Goal: Task Accomplishment & Management: Manage account settings

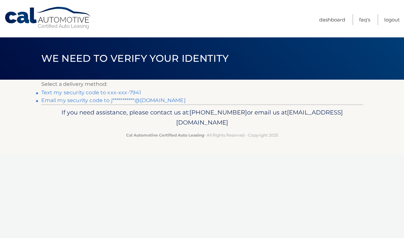
click at [107, 94] on link "Text my security code to xxx-xxx-7941" at bounding box center [91, 92] width 100 height 6
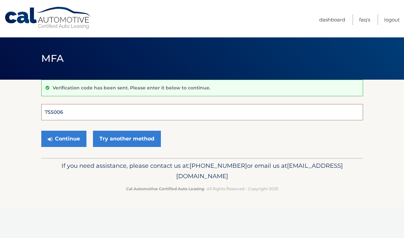
type input "755006"
click at [63, 138] on button "Continue" at bounding box center [63, 139] width 45 height 16
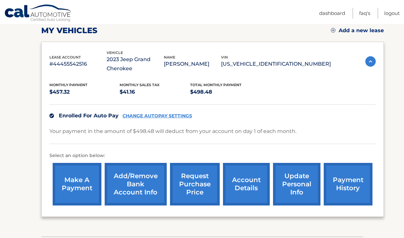
scroll to position [91, 0]
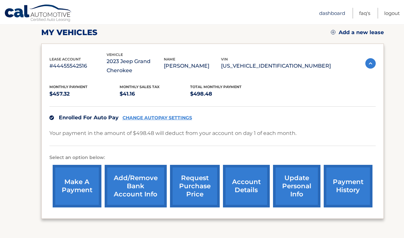
click at [333, 14] on link "Dashboard" at bounding box center [332, 13] width 26 height 11
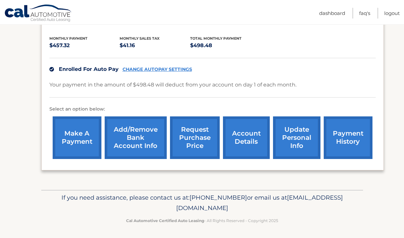
scroll to position [139, 0]
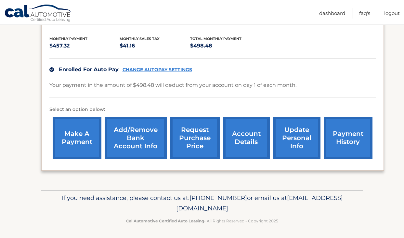
click at [91, 138] on link "make a payment" at bounding box center [77, 138] width 49 height 43
click at [302, 138] on link "update personal info" at bounding box center [296, 138] width 47 height 43
click at [254, 144] on link "account details" at bounding box center [246, 138] width 47 height 43
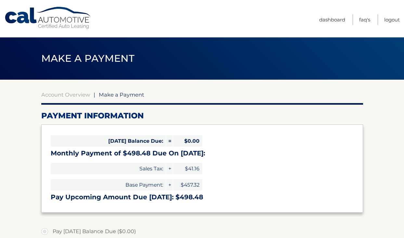
select select "MDZiMzIxNzYtMmNjMS00NjdlLWIyYjYtNTE4N2I1MzE3ZjZl"
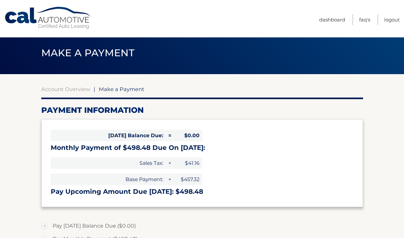
scroll to position [5, 0]
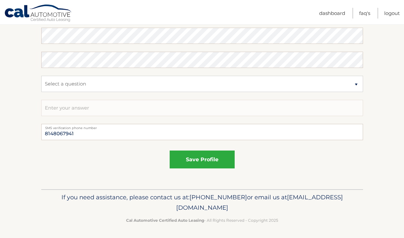
scroll to position [392, 0]
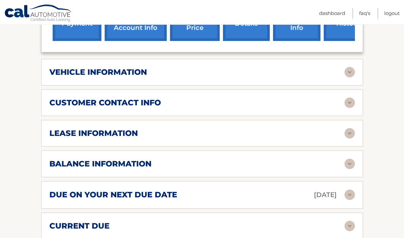
scroll to position [267, 0]
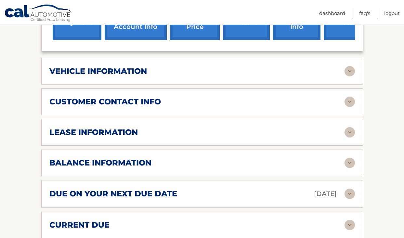
click at [253, 138] on div "lease information Contract Start Date Jan 30, 2023 Term 39 Maturity Date Apr 30…" at bounding box center [202, 132] width 322 height 27
click at [257, 127] on div "lease information" at bounding box center [196, 132] width 295 height 10
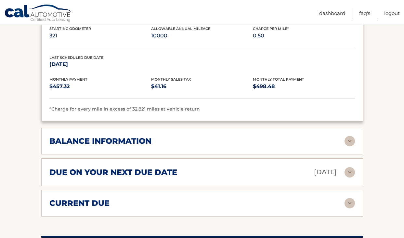
scroll to position [431, 0]
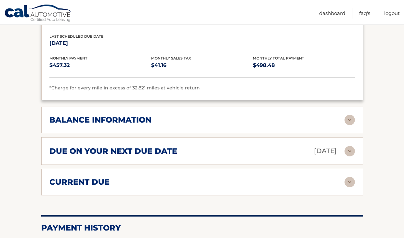
click at [137, 120] on h2 "balance information" at bounding box center [100, 120] width 102 height 10
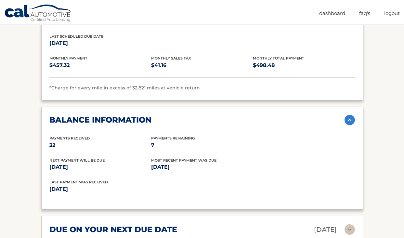
click at [137, 120] on h2 "balance information" at bounding box center [100, 120] width 102 height 10
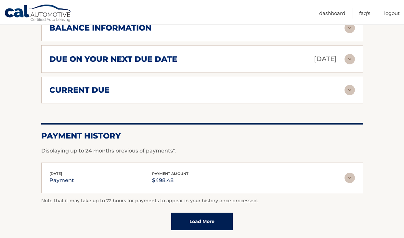
scroll to position [542, 0]
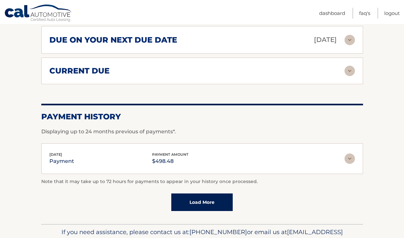
click at [152, 69] on div "current due" at bounding box center [196, 71] width 295 height 10
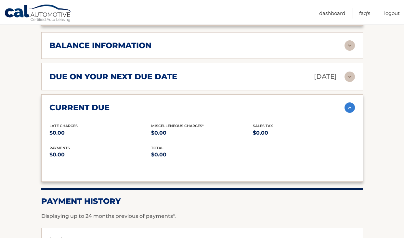
scroll to position [495, 0]
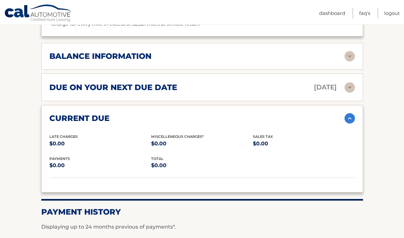
click at [155, 57] on div "balance information" at bounding box center [196, 56] width 295 height 10
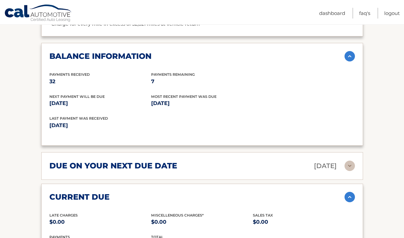
click at [150, 157] on div "due on your next due date Oct 01, 2025 Late Charges $0.00 Miscellaneous Charges…" at bounding box center [202, 166] width 322 height 28
click at [189, 163] on div "due on your next due date Oct 01, 2025" at bounding box center [196, 165] width 295 height 11
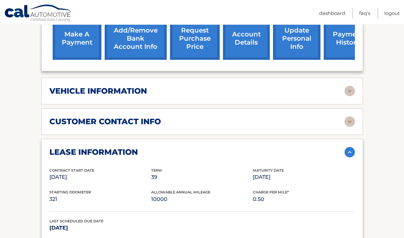
scroll to position [197, 0]
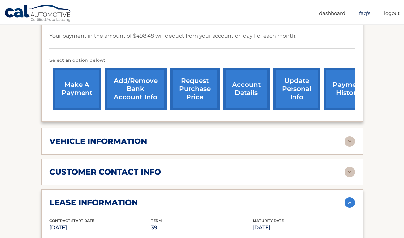
click at [366, 15] on link "FAQ's" at bounding box center [364, 13] width 11 height 11
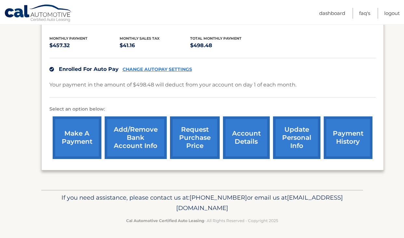
scroll to position [139, 0]
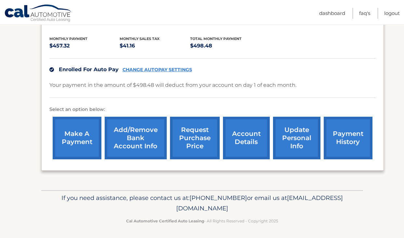
click at [208, 147] on link "request purchase price" at bounding box center [195, 138] width 50 height 43
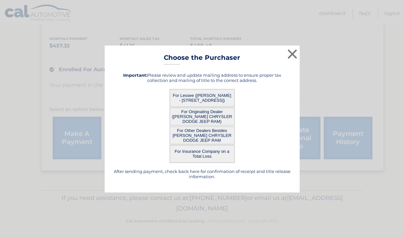
click at [210, 97] on button "For Lessee ([PERSON_NAME] - [STREET_ADDRESS])" at bounding box center [202, 98] width 65 height 18
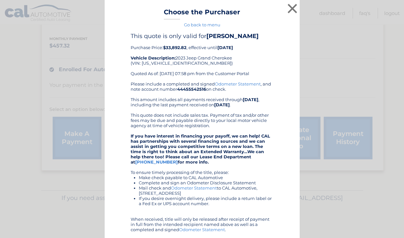
scroll to position [0, 0]
click at [199, 24] on link "Go back to menu" at bounding box center [202, 24] width 36 height 5
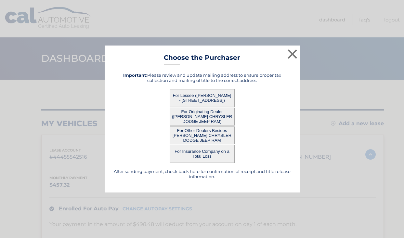
click at [206, 117] on button "For Originating Dealer ([PERSON_NAME] CHRYSLER DODGE JEEP RAM)" at bounding box center [202, 117] width 65 height 18
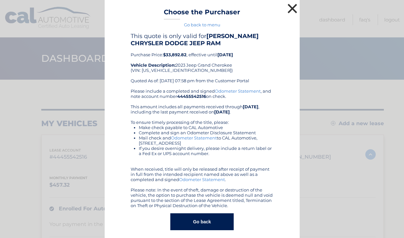
click at [291, 8] on button "×" at bounding box center [292, 8] width 13 height 13
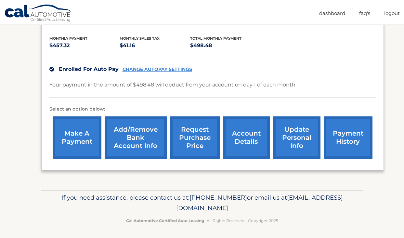
scroll to position [139, 0]
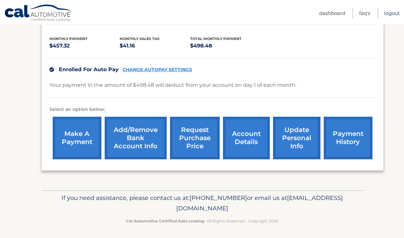
click at [389, 14] on link "Logout" at bounding box center [392, 13] width 16 height 11
